Goal: Check status: Check status

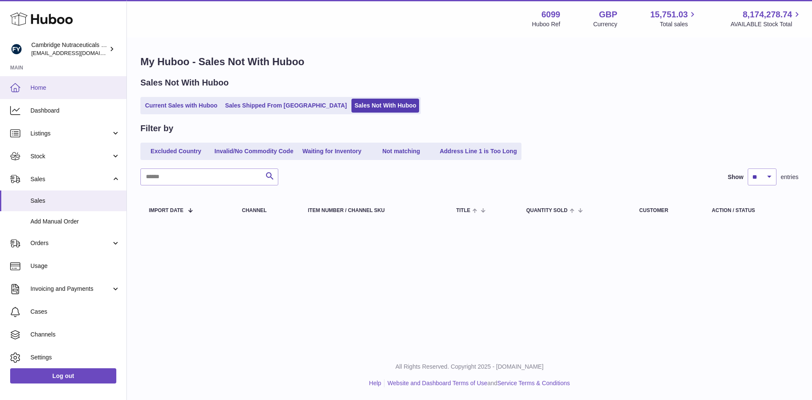
click at [69, 91] on span "Home" at bounding box center [75, 88] width 90 height 8
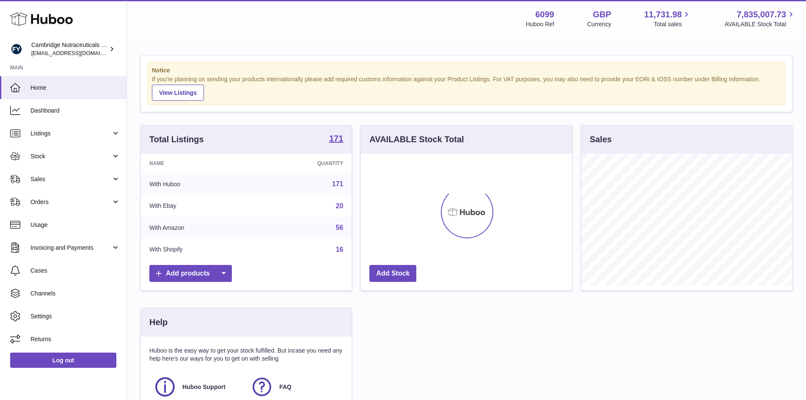
scroll to position [132, 211]
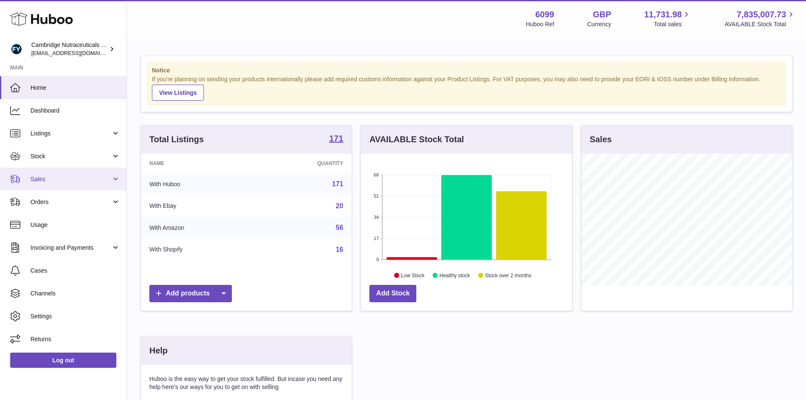
click at [46, 177] on span "Sales" at bounding box center [70, 179] width 81 height 8
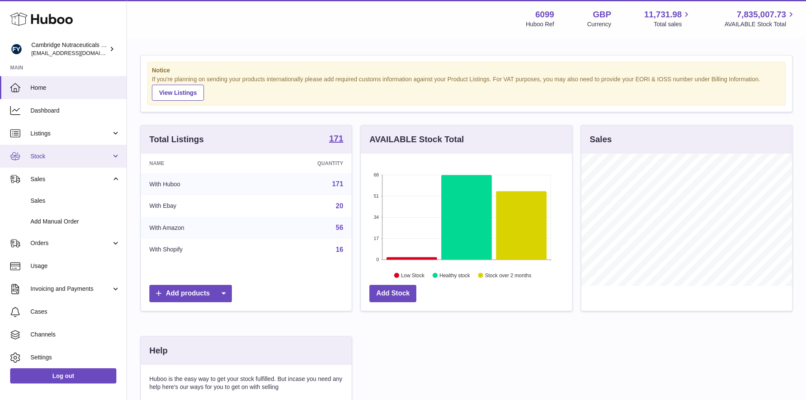
click at [52, 160] on link "Stock" at bounding box center [63, 156] width 126 height 23
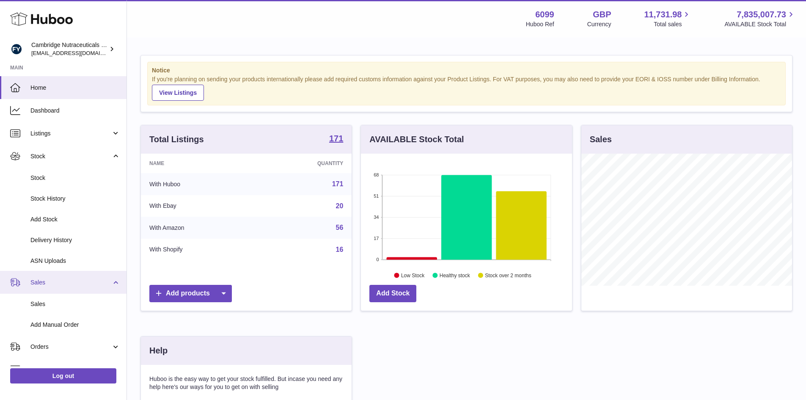
click at [56, 285] on span "Sales" at bounding box center [70, 282] width 81 height 8
click at [57, 285] on span "Sales" at bounding box center [70, 282] width 81 height 8
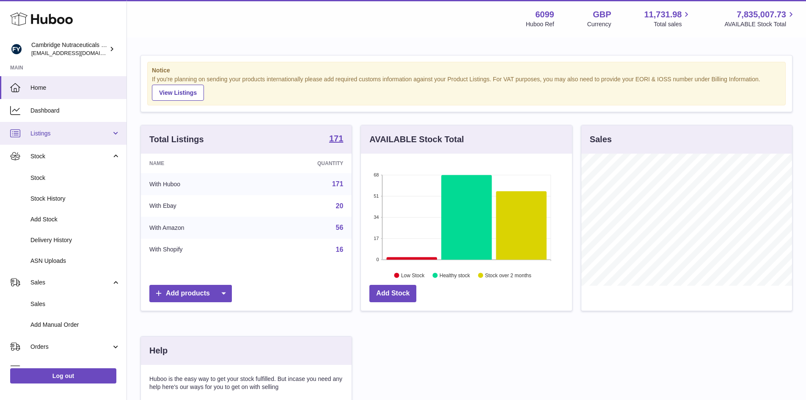
click at [63, 131] on span "Listings" at bounding box center [70, 133] width 81 height 8
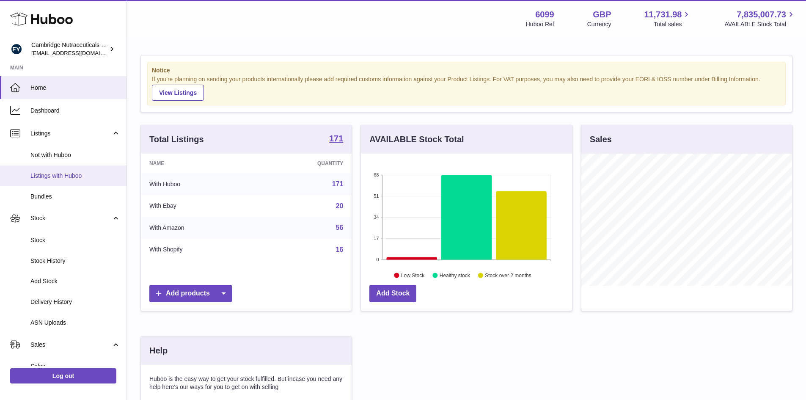
click at [52, 176] on span "Listings with Huboo" at bounding box center [75, 176] width 90 height 8
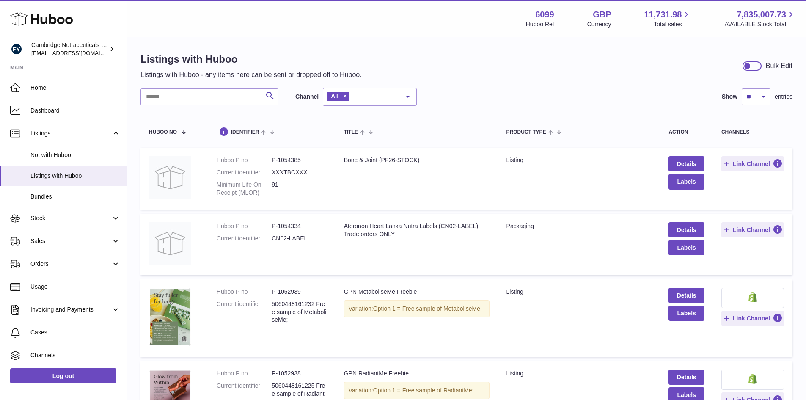
scroll to position [127, 0]
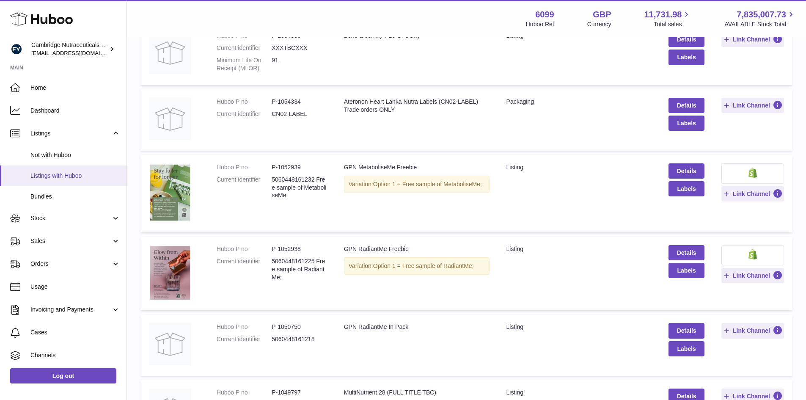
click at [67, 176] on span "Listings with Huboo" at bounding box center [75, 176] width 90 height 8
click at [51, 223] on link "Stock" at bounding box center [63, 218] width 126 height 23
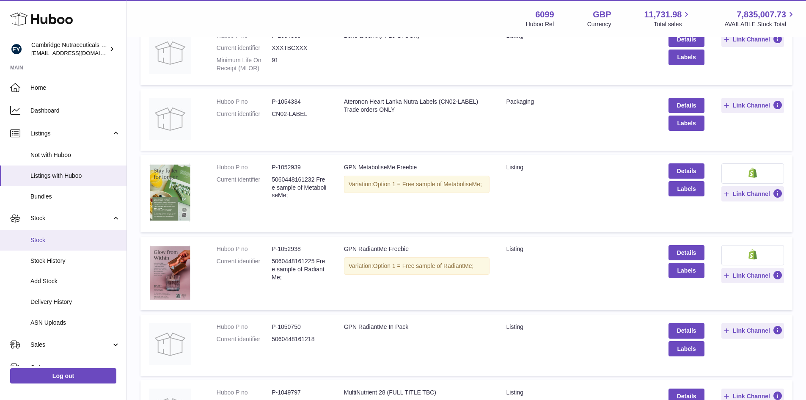
click at [50, 242] on span "Stock" at bounding box center [75, 240] width 90 height 8
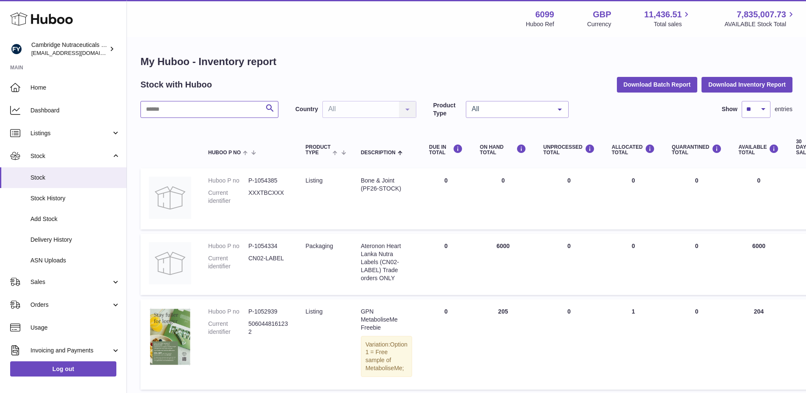
click at [167, 112] on input "text" at bounding box center [209, 109] width 138 height 17
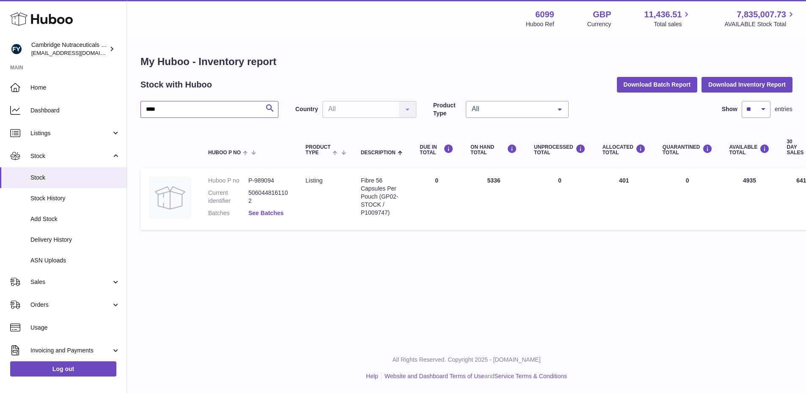
type input "****"
click at [274, 210] on link "See Batches" at bounding box center [265, 213] width 35 height 7
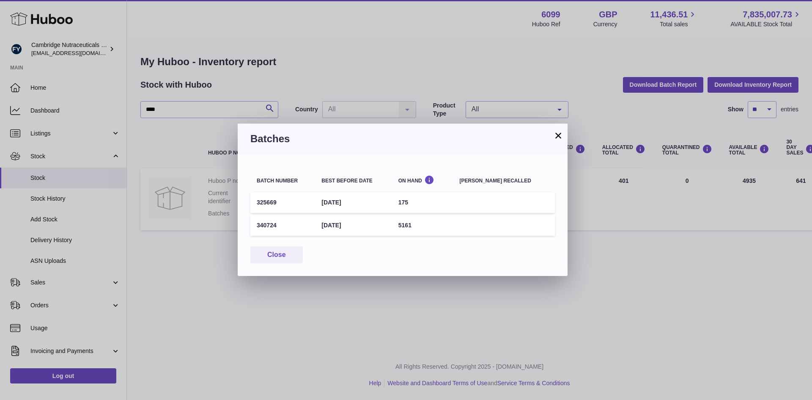
click at [557, 137] on button "×" at bounding box center [558, 135] width 10 height 10
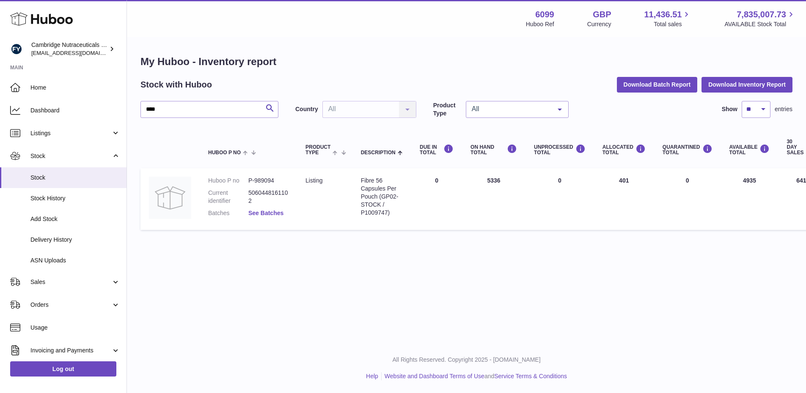
click at [269, 216] on link "See Batches" at bounding box center [265, 213] width 35 height 7
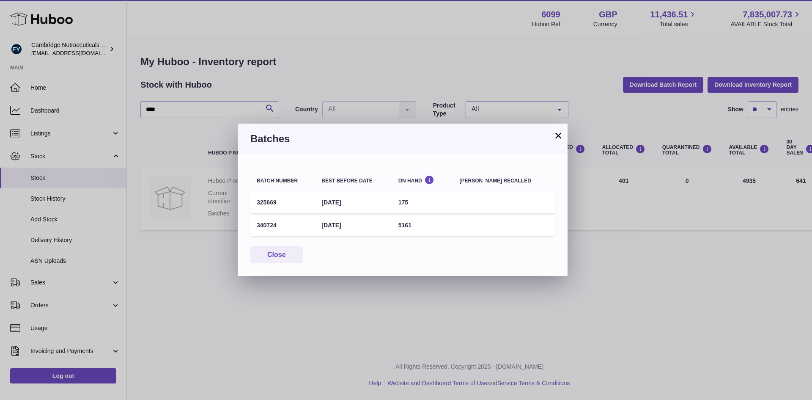
click at [561, 134] on button "×" at bounding box center [558, 135] width 10 height 10
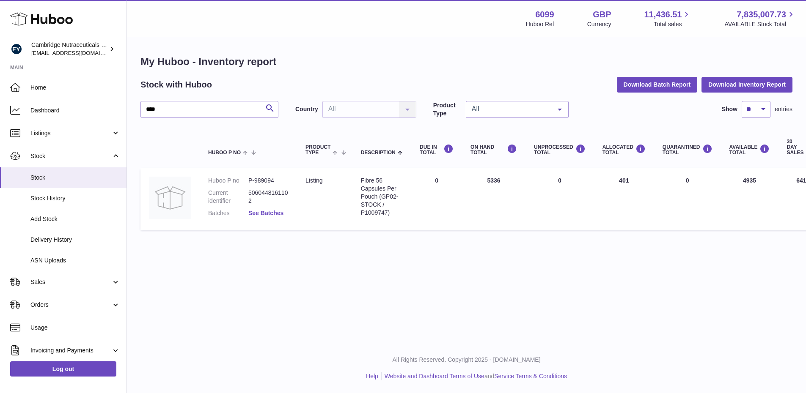
click at [270, 216] on link "See Batches" at bounding box center [265, 213] width 35 height 7
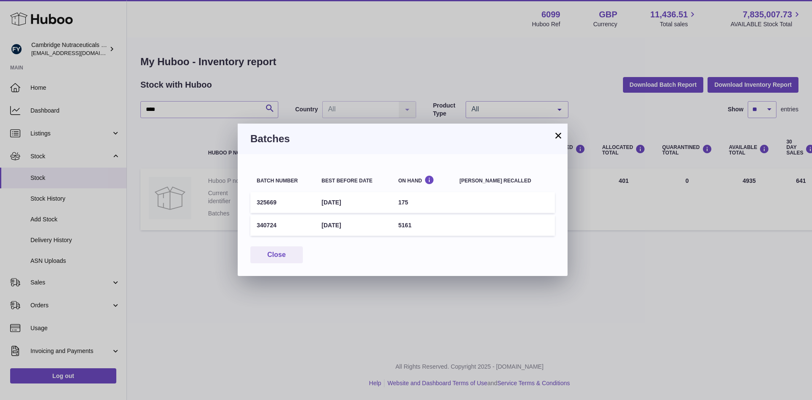
click at [559, 137] on button "×" at bounding box center [558, 135] width 10 height 10
